Goal: Information Seeking & Learning: Learn about a topic

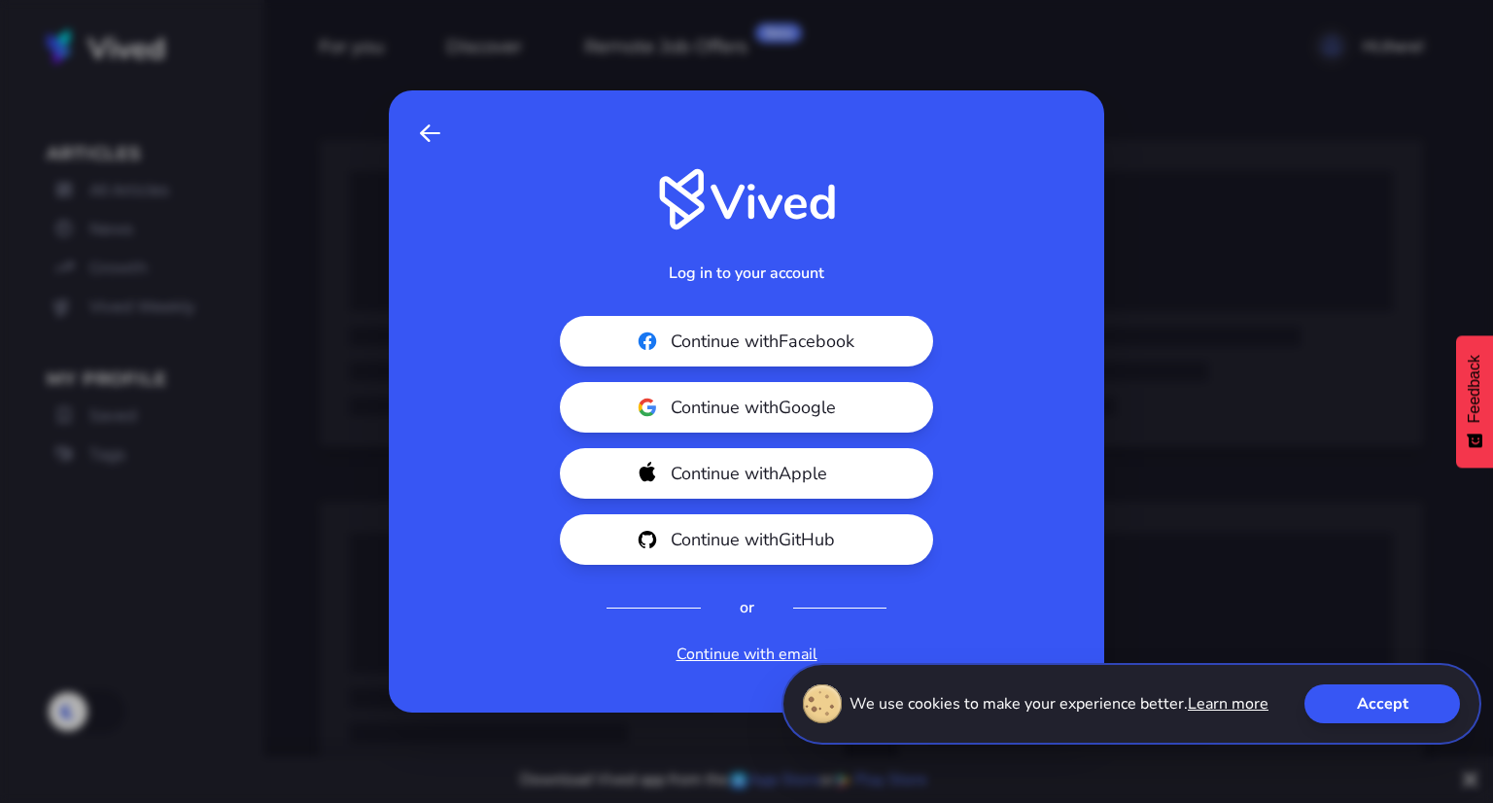
click at [748, 650] on link "Continue with email" at bounding box center [747, 654] width 141 height 23
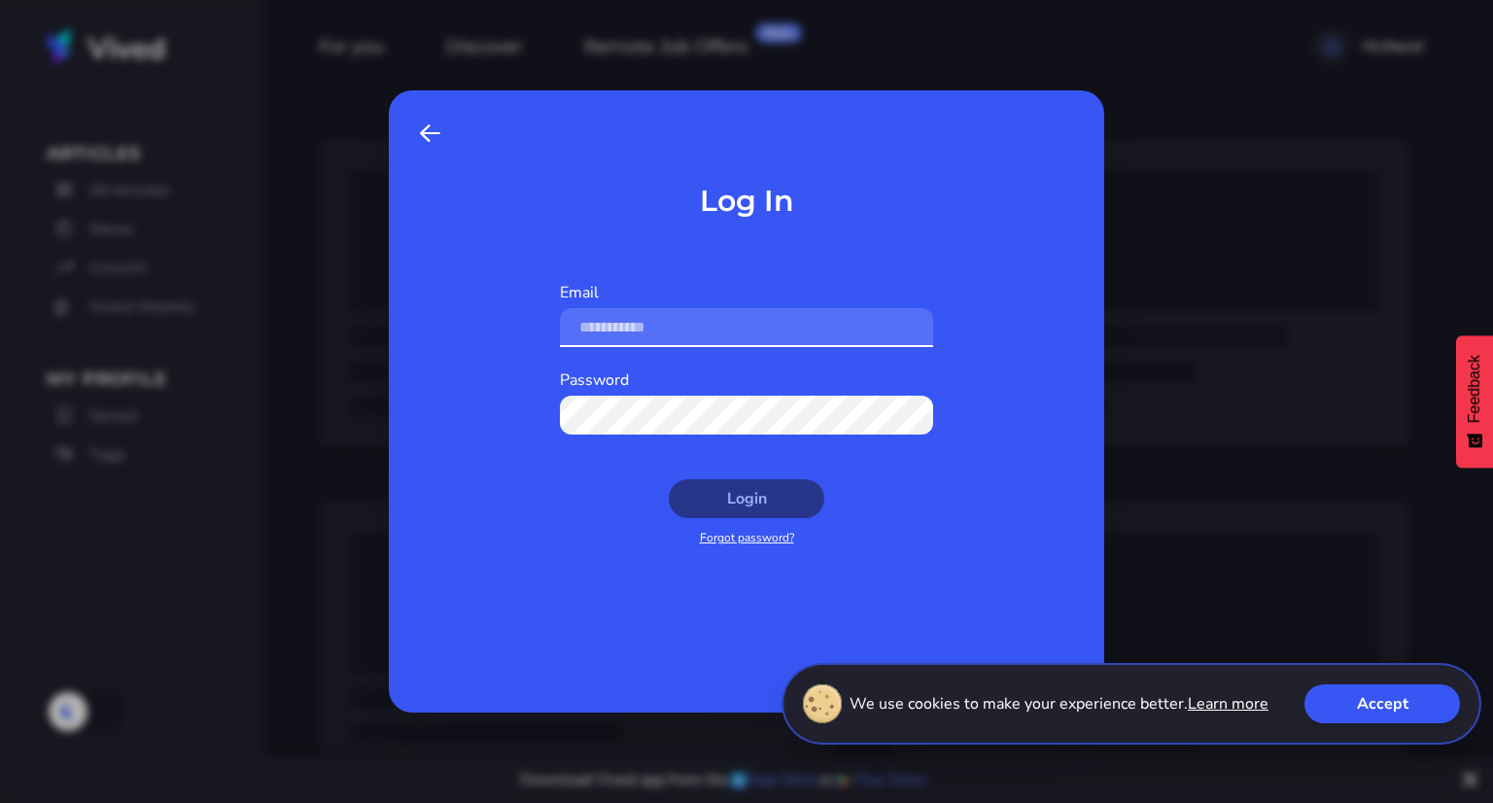
click at [617, 324] on input "Email" at bounding box center [746, 327] width 373 height 39
type input "**********"
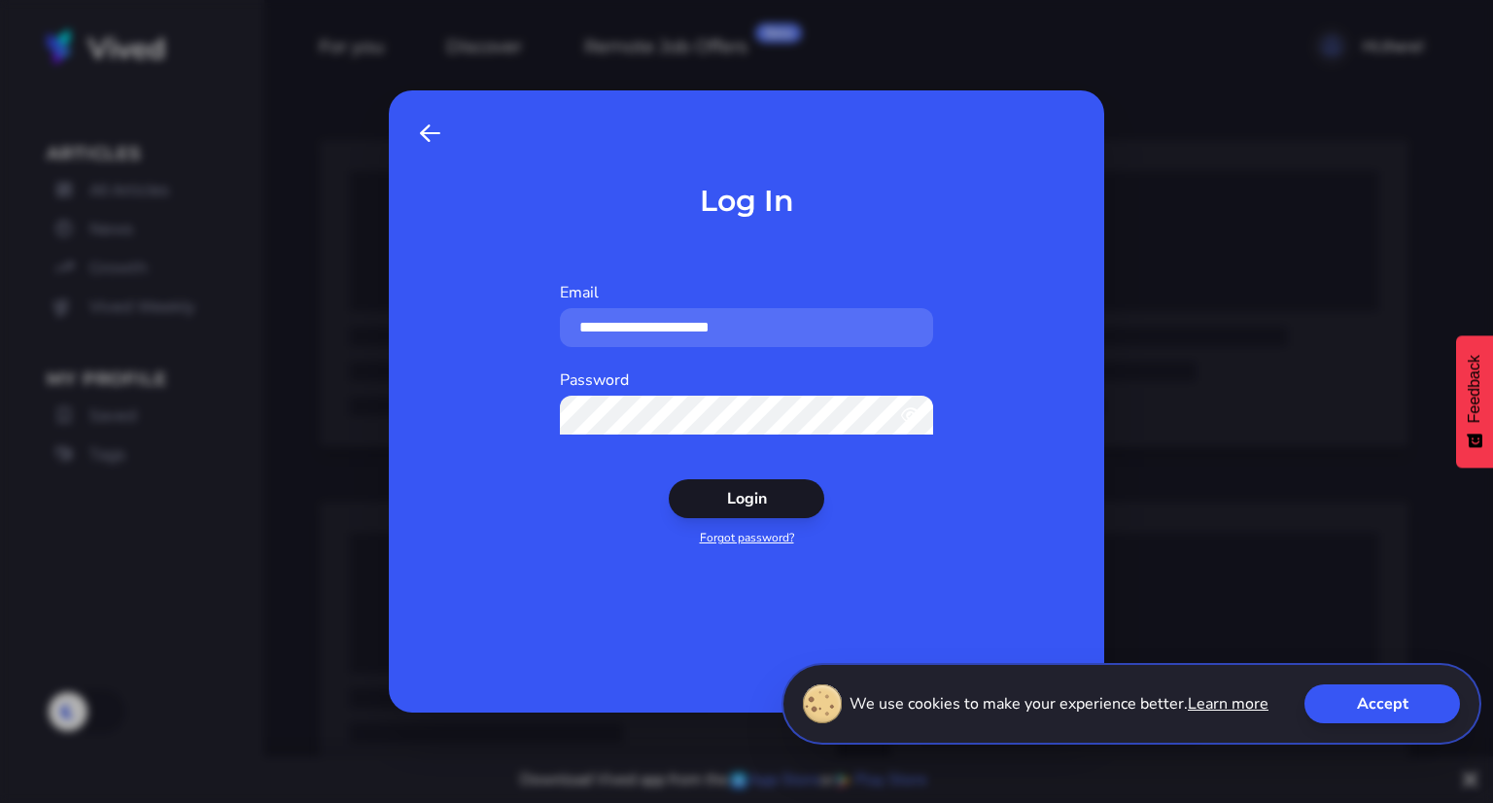
click at [669, 479] on button "Login" at bounding box center [747, 498] width 156 height 39
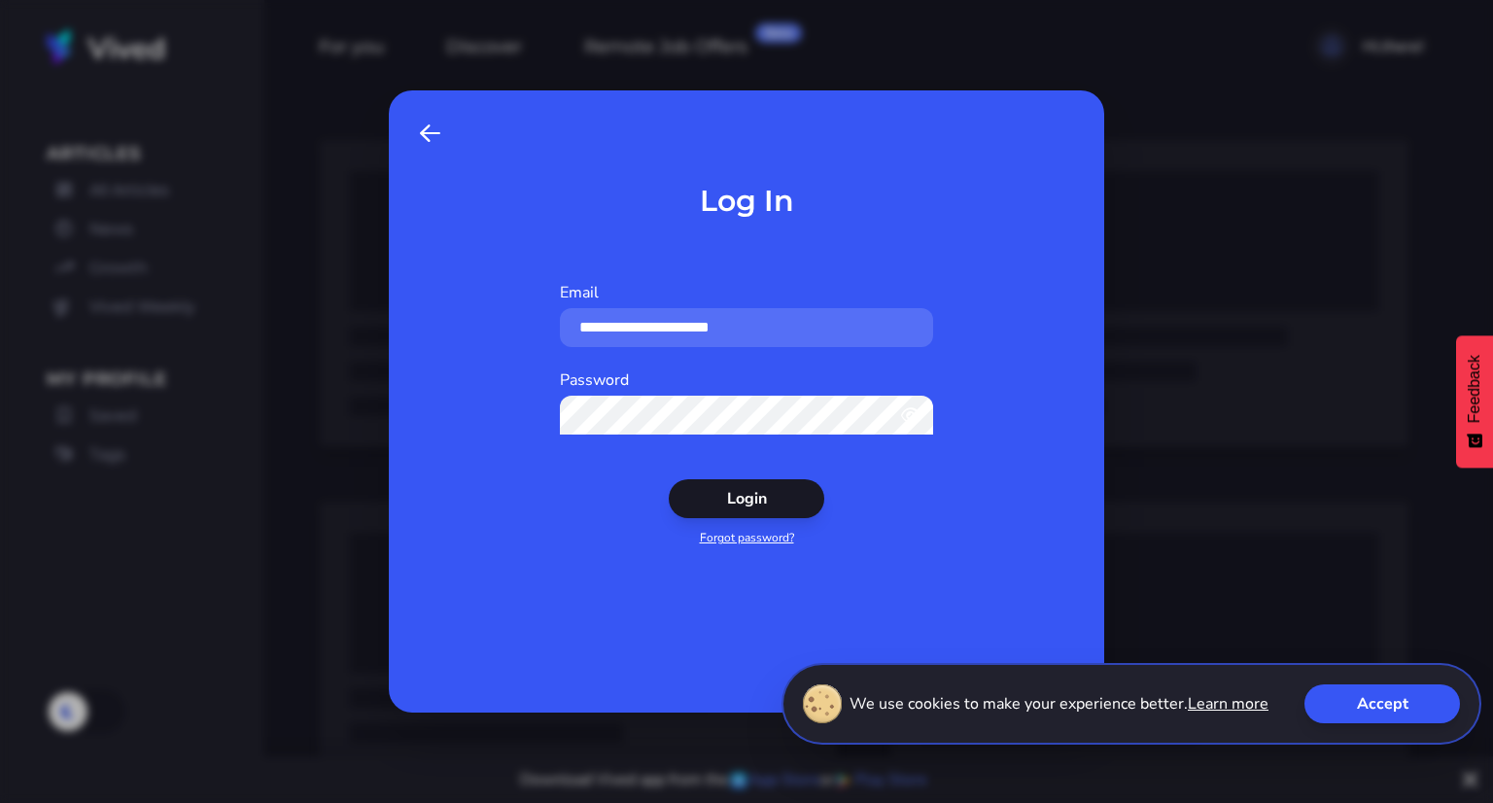
click at [669, 479] on button "Login" at bounding box center [747, 498] width 156 height 39
click at [716, 544] on link "Forgot password?" at bounding box center [747, 538] width 94 height 16
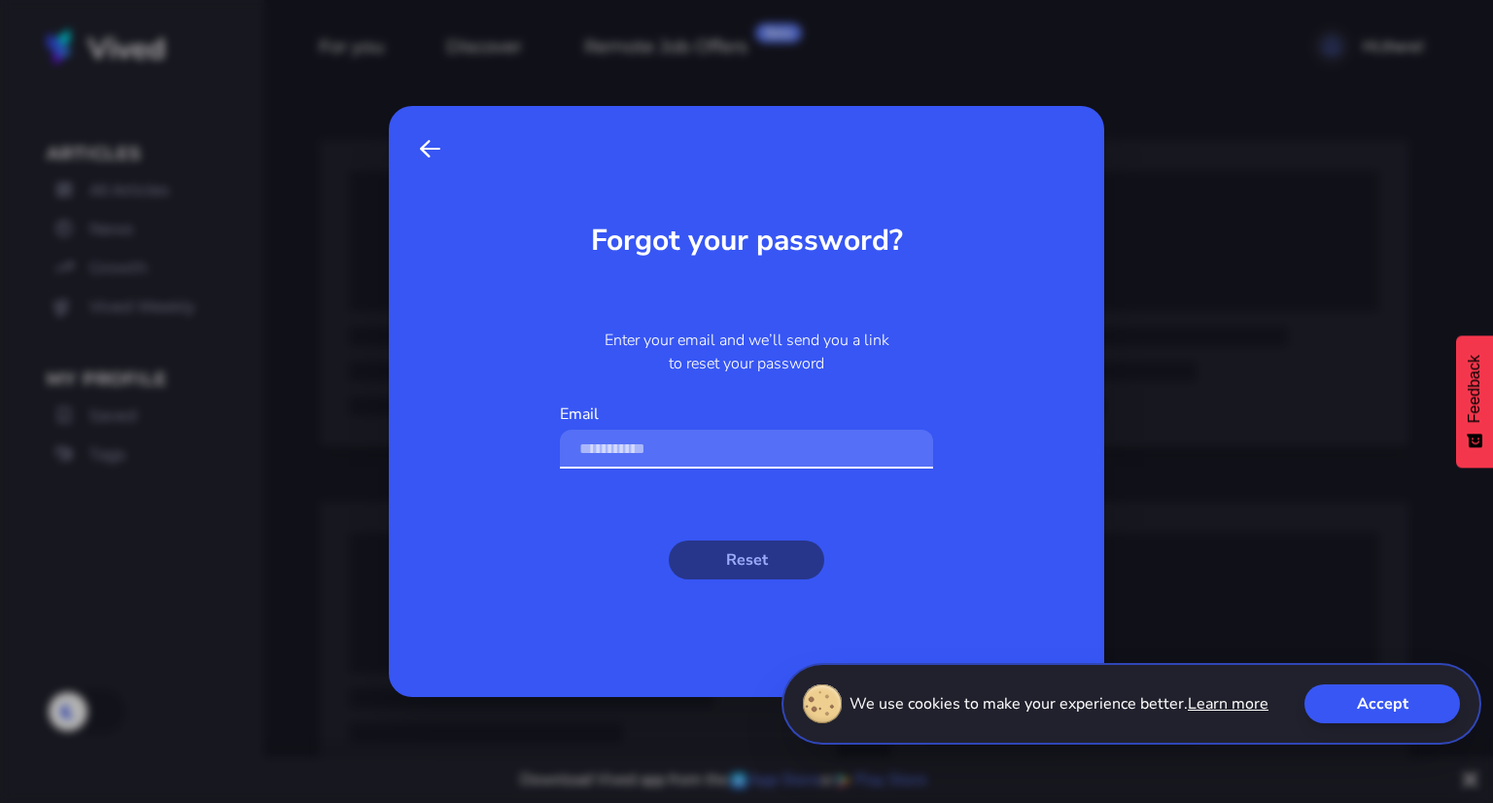
click at [659, 448] on input "Email" at bounding box center [746, 449] width 373 height 39
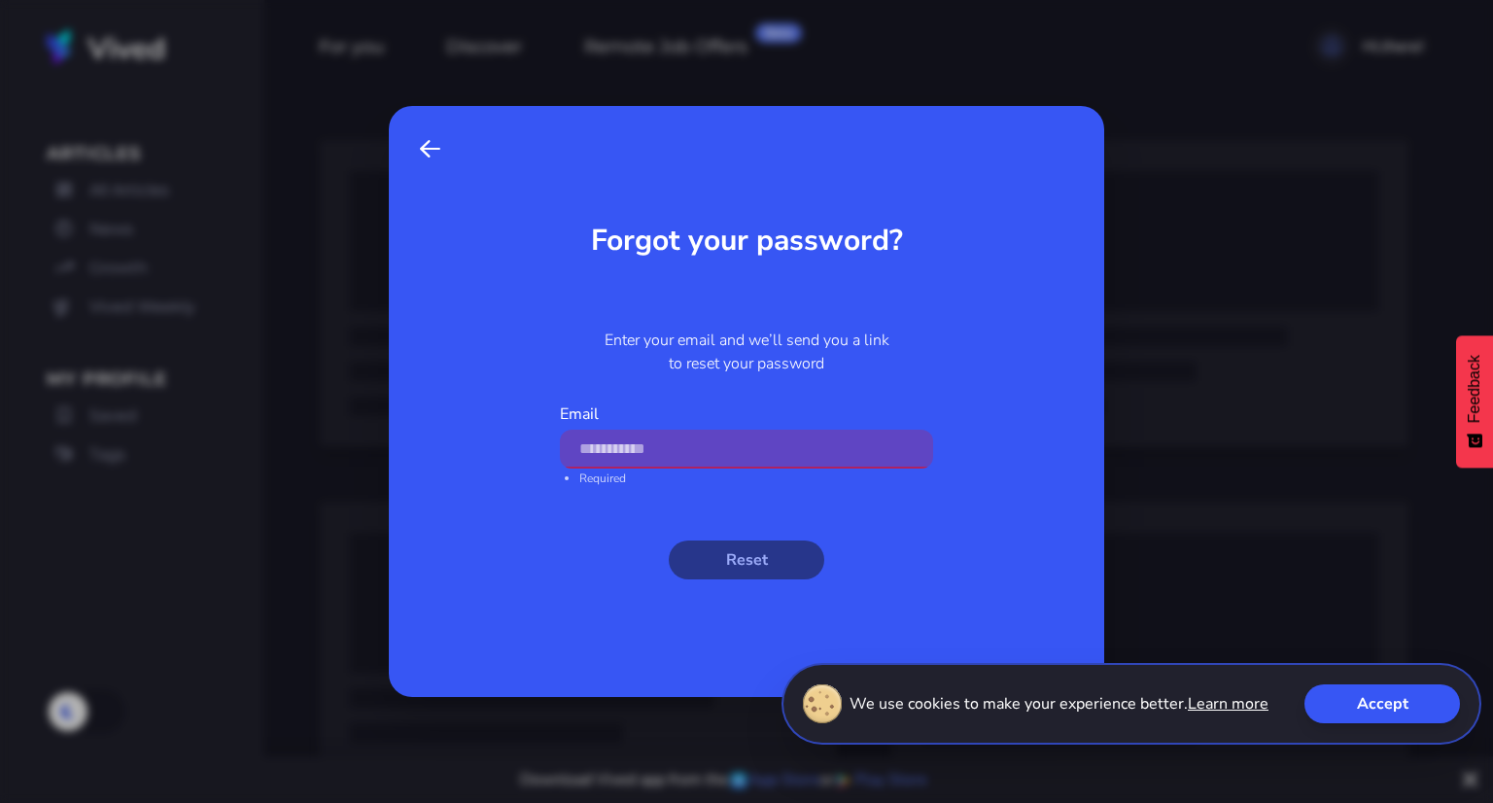
click at [435, 154] on span "Back" at bounding box center [430, 148] width 20 height 23
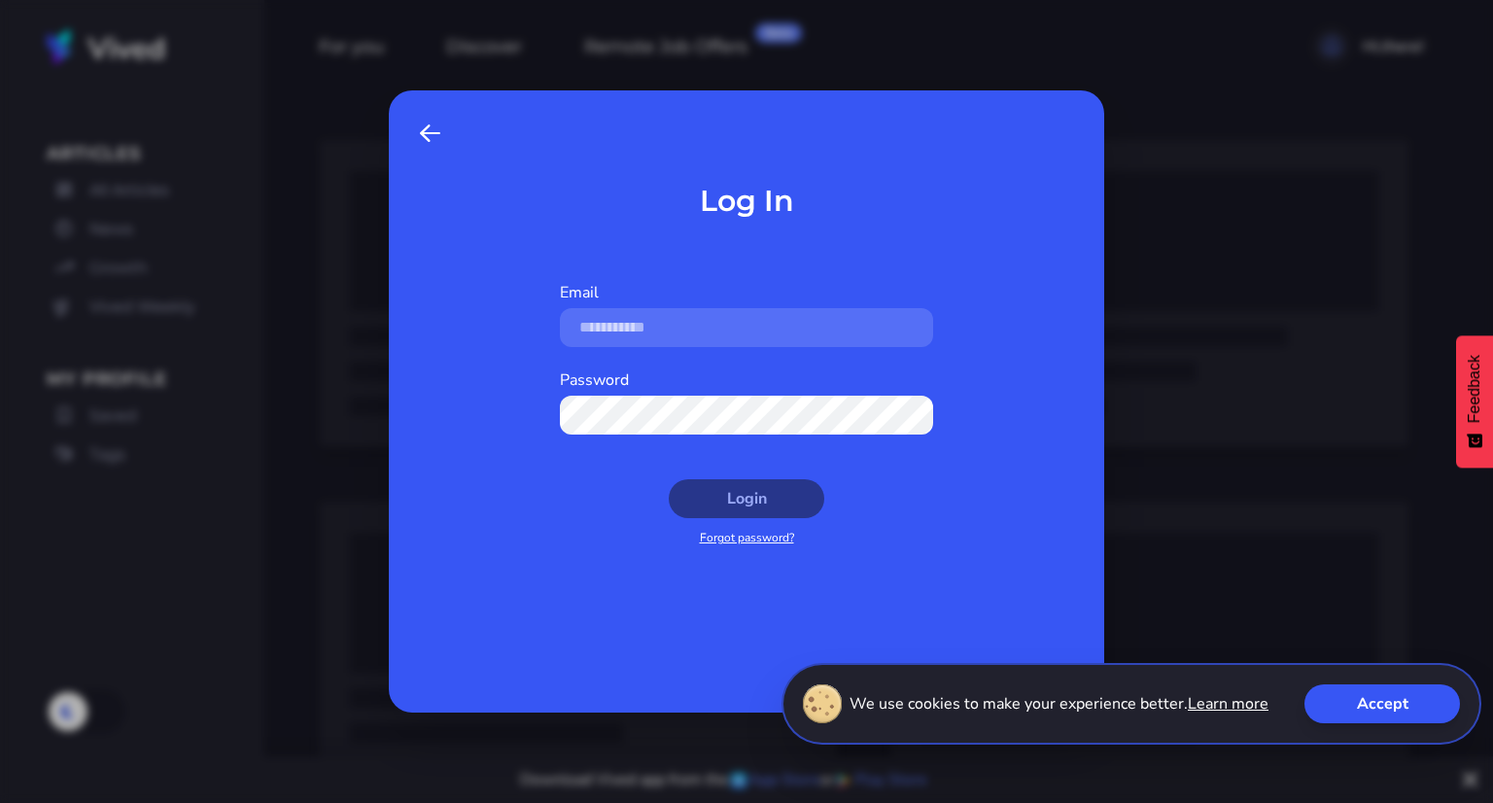
click at [420, 137] on span at bounding box center [430, 133] width 20 height 23
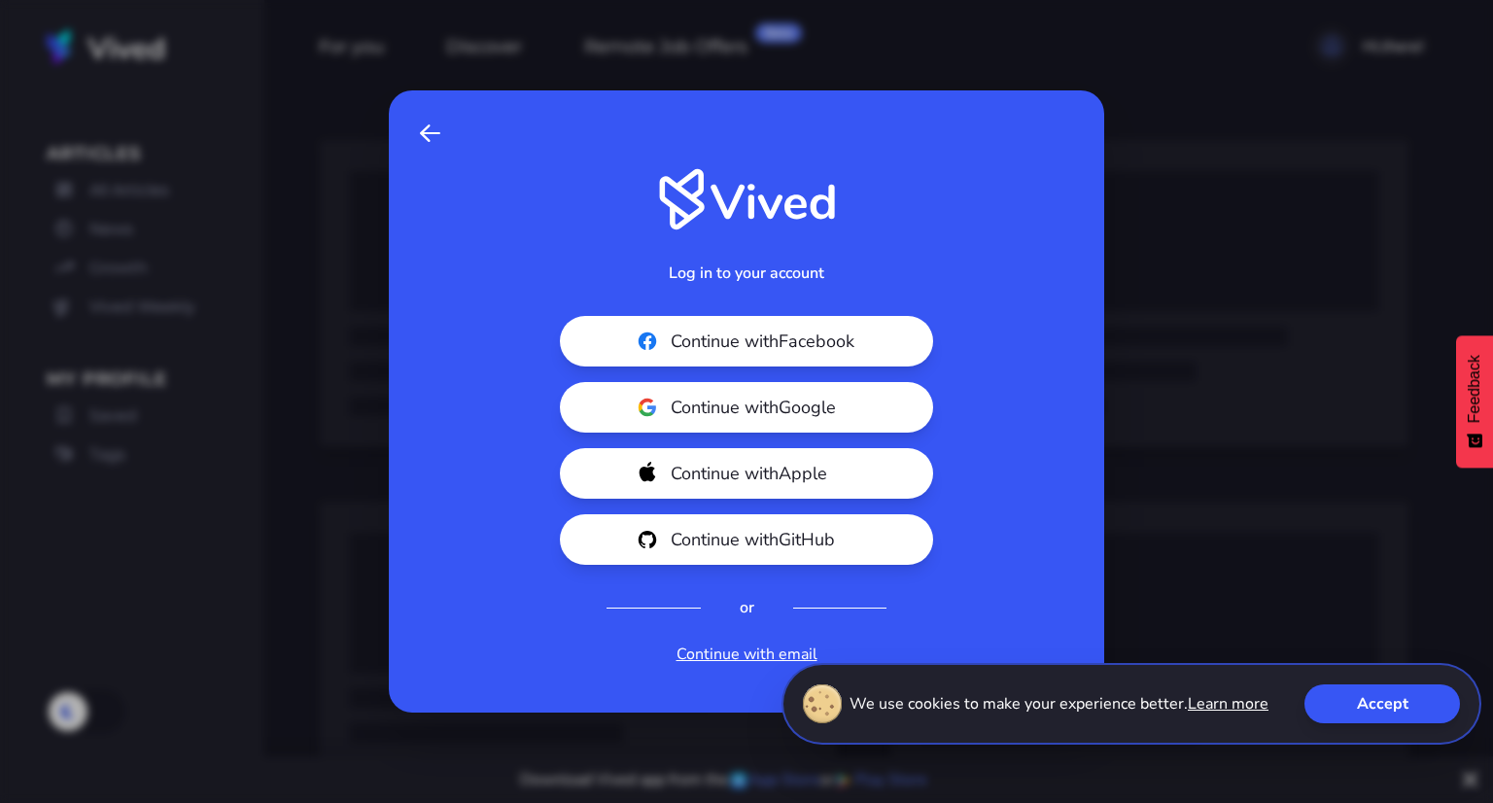
click at [723, 394] on span "Continue with Google" at bounding box center [780, 407] width 218 height 27
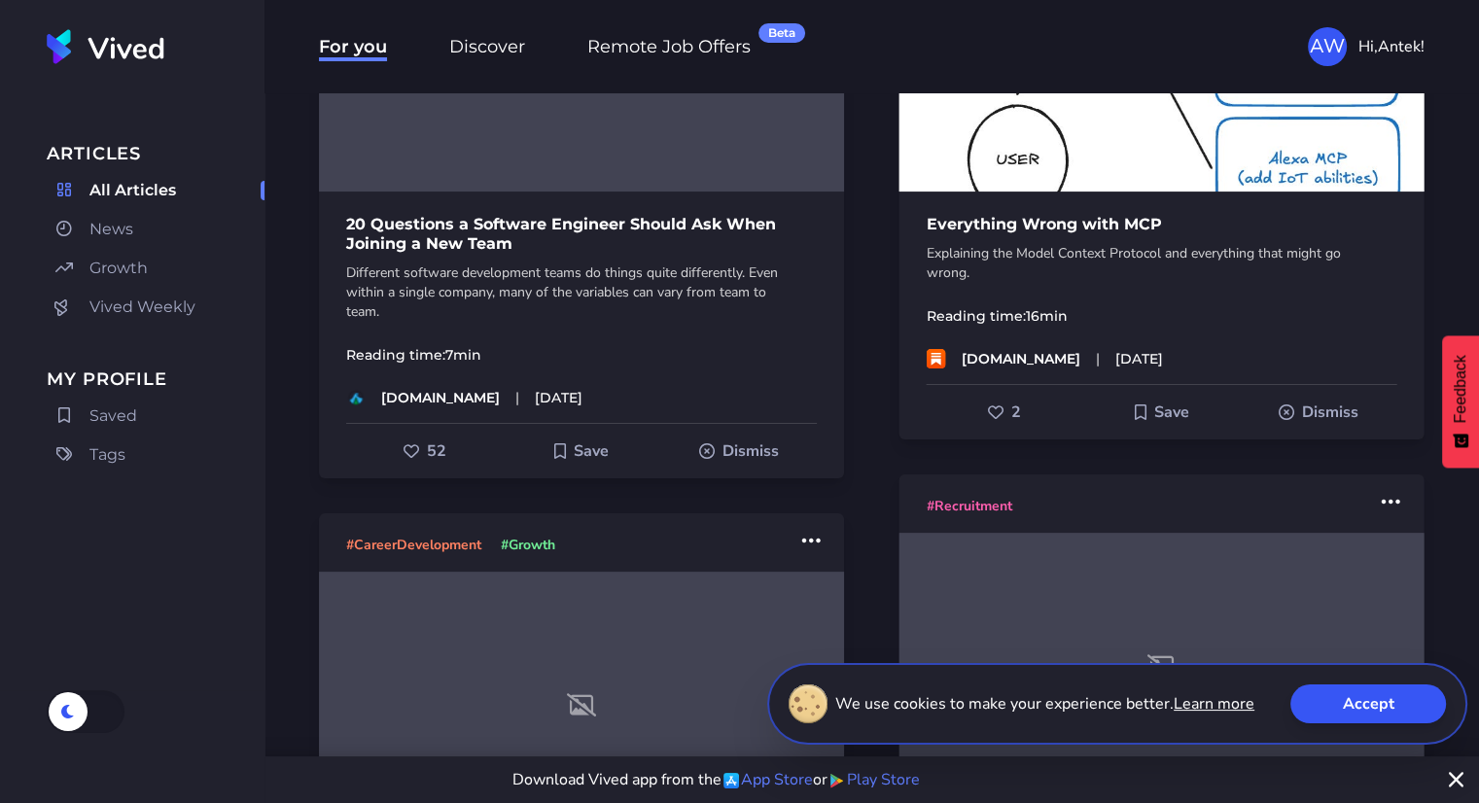
scroll to position [389, 0]
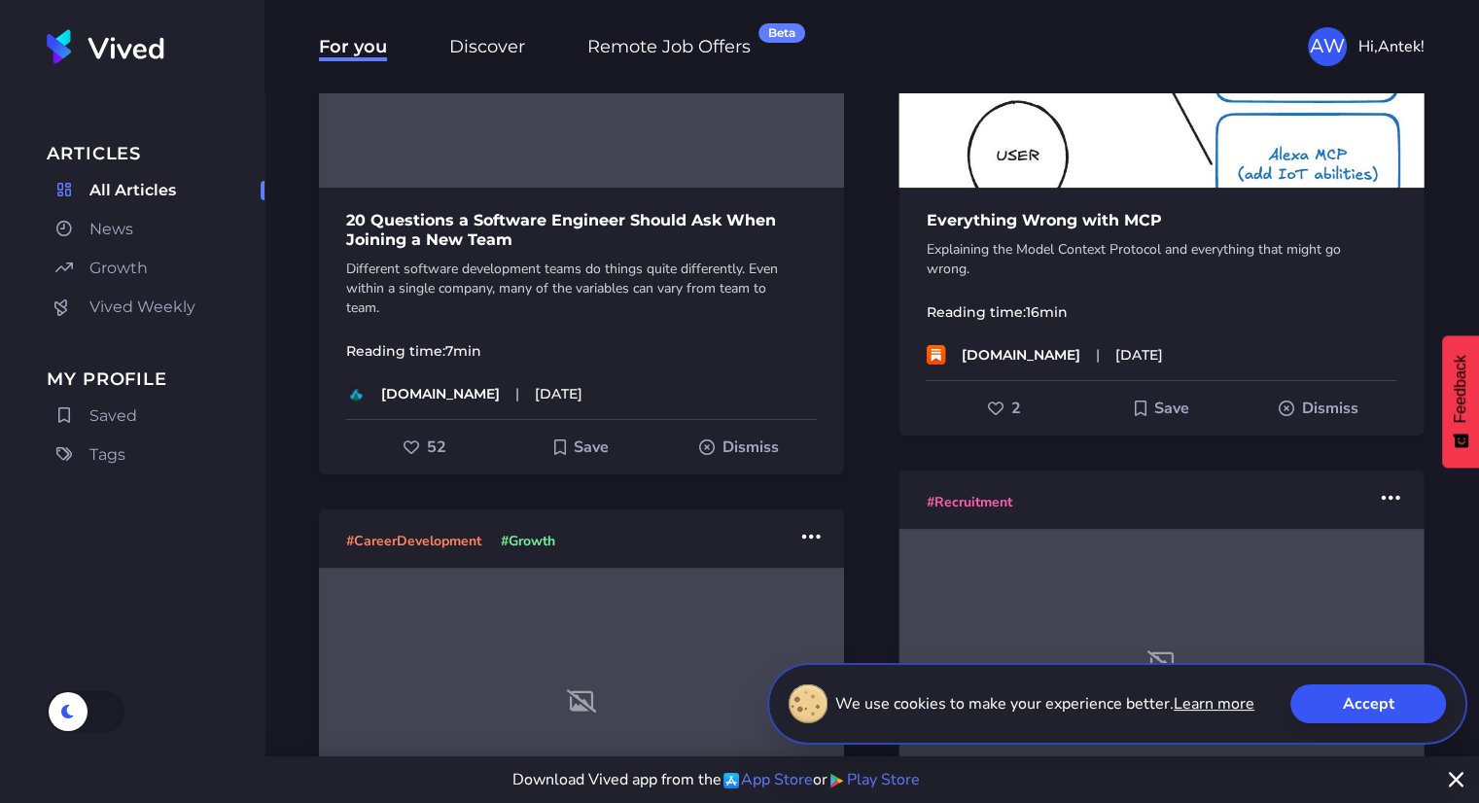
click at [653, 244] on h1 "20 Questions a Software Engineer Should Ask When Joining a New Team" at bounding box center [581, 230] width 525 height 39
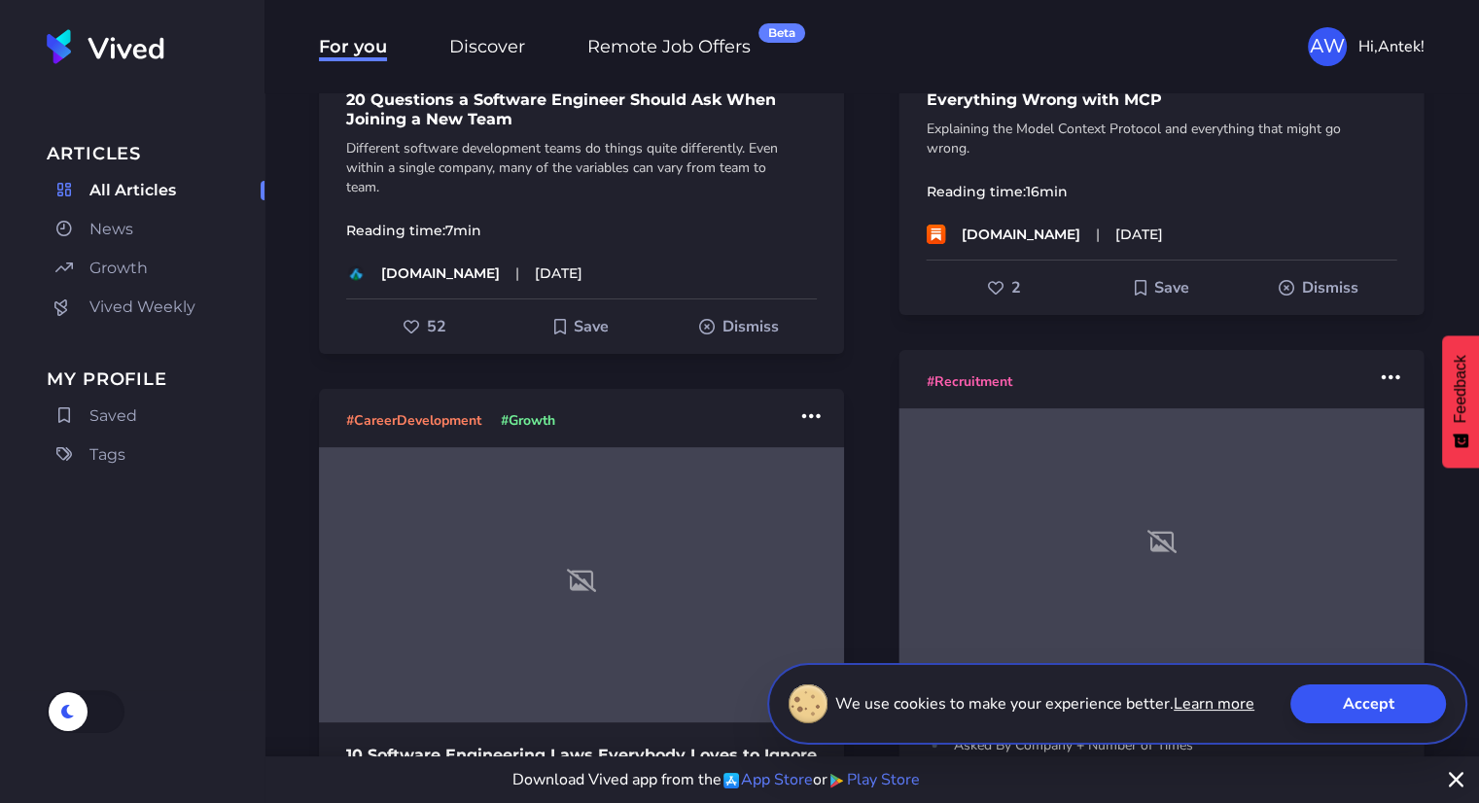
scroll to position [521, 0]
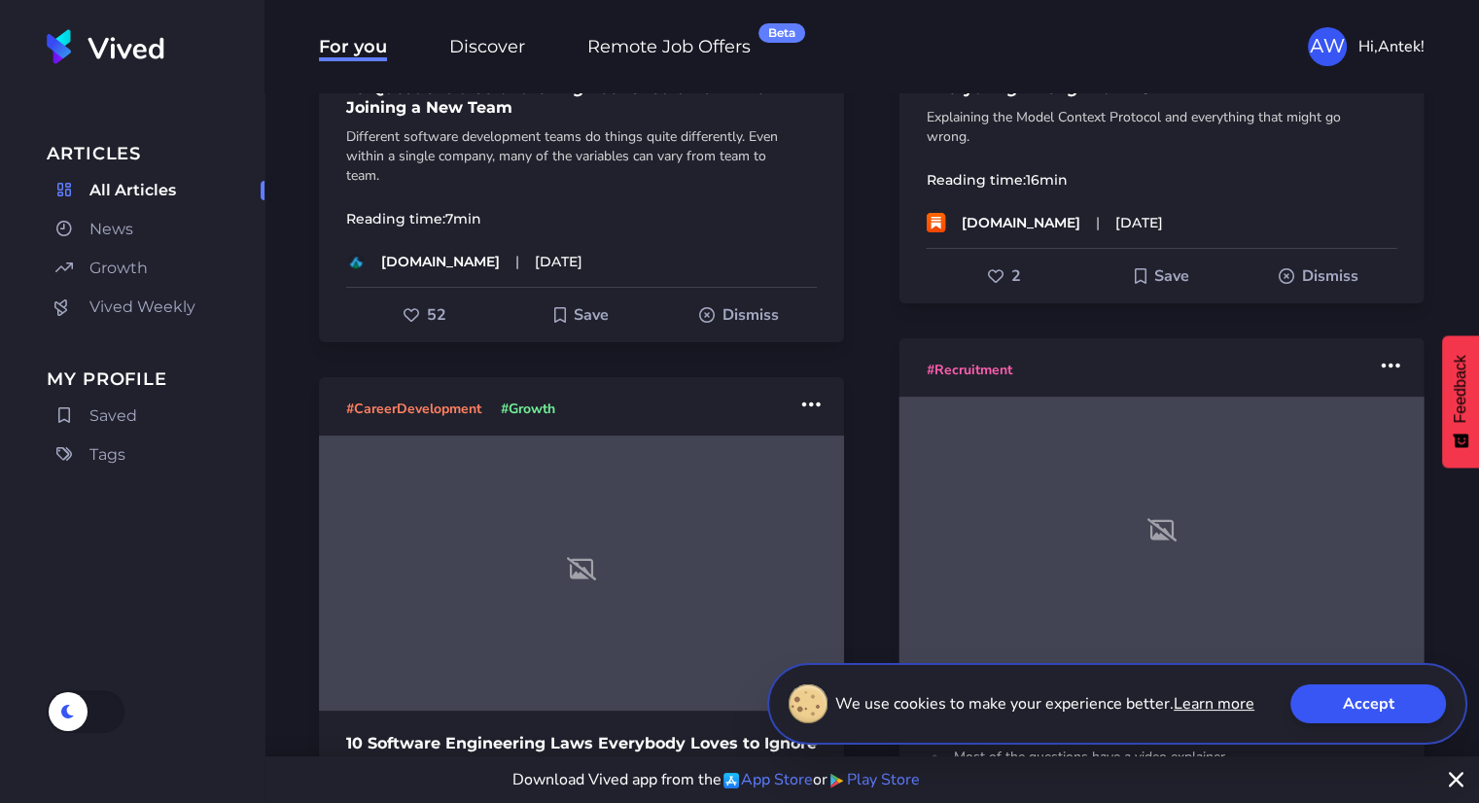
click at [1347, 697] on button "Accept" at bounding box center [1368, 703] width 156 height 39
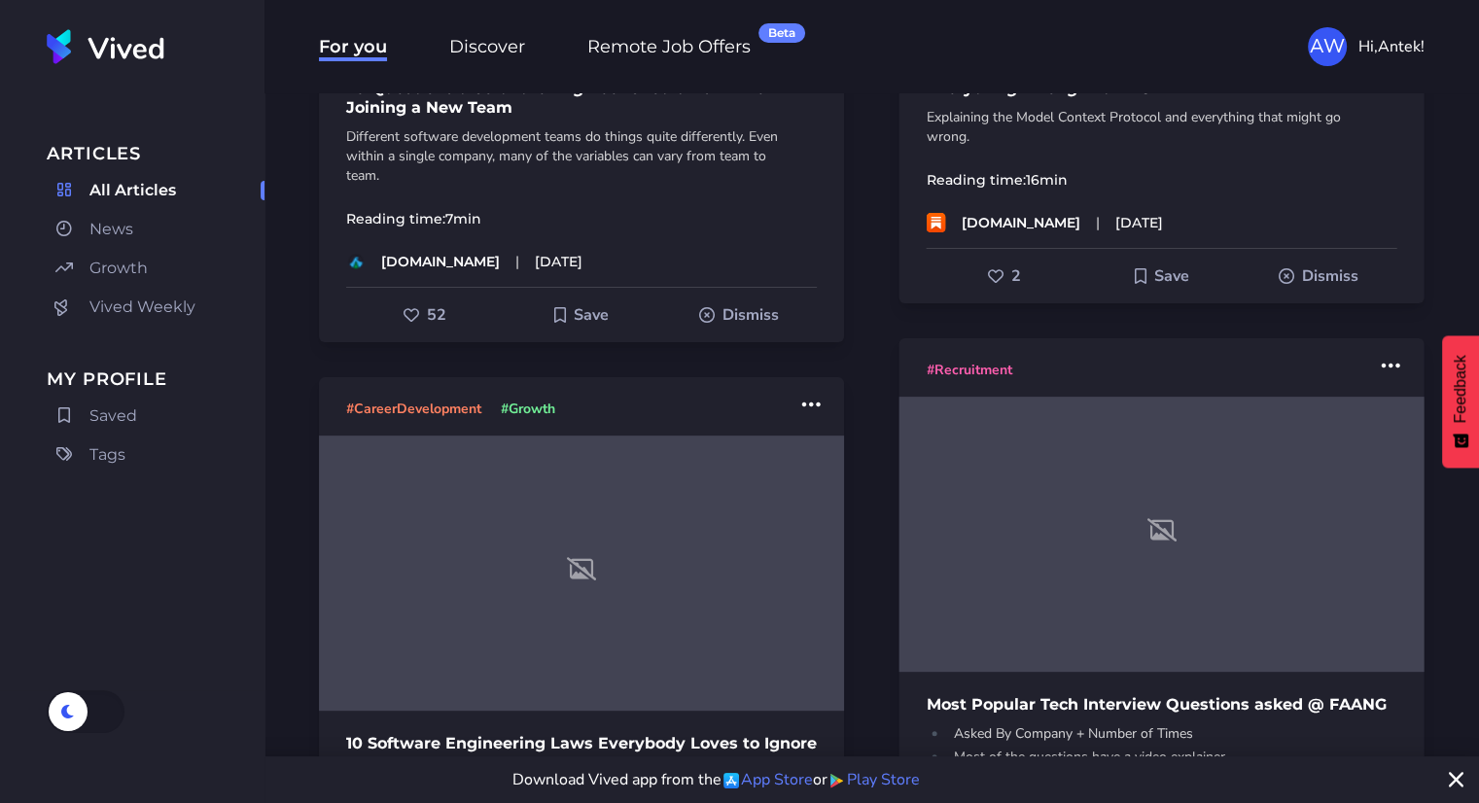
click at [1458, 771] on span at bounding box center [1456, 779] width 15 height 31
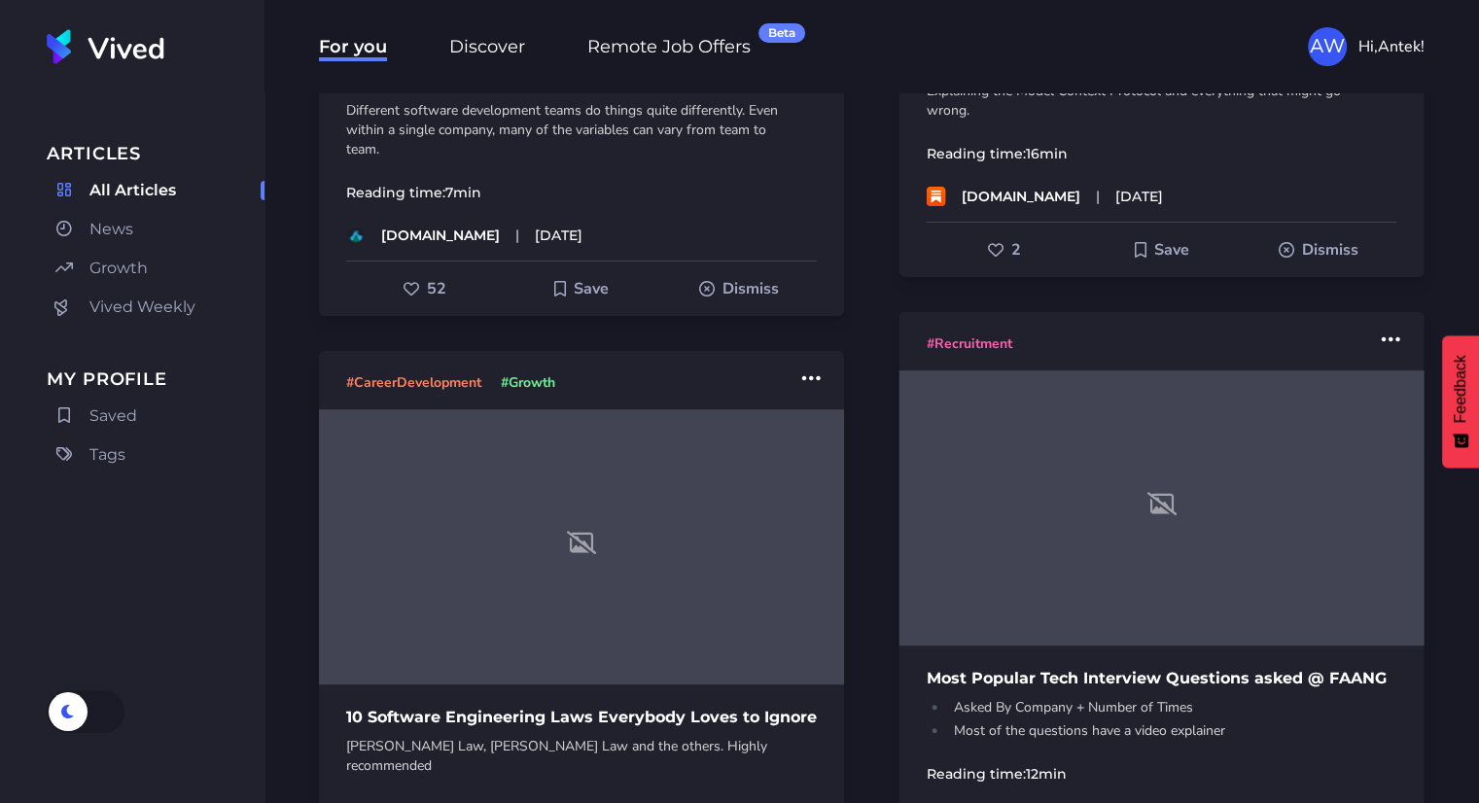
scroll to position [549, 0]
